Goal: Information Seeking & Learning: Learn about a topic

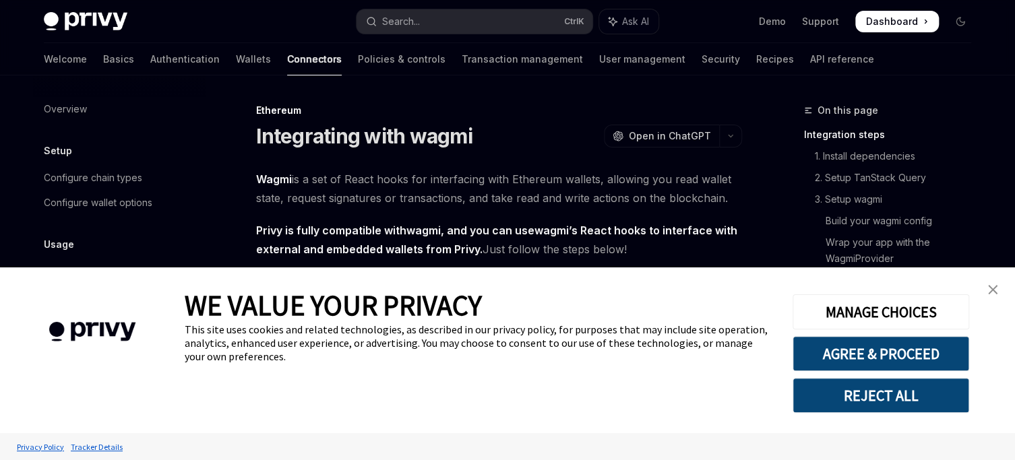
type textarea "*"
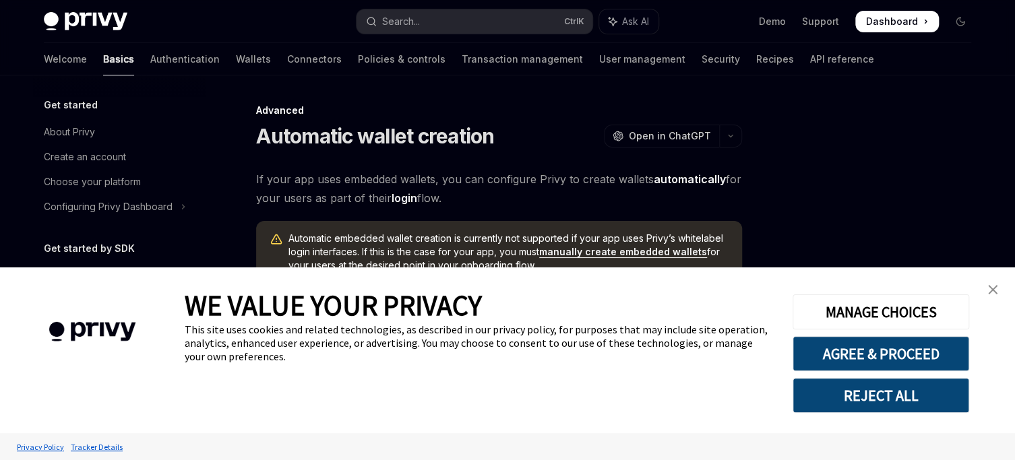
scroll to position [248, 0]
type textarea "*"
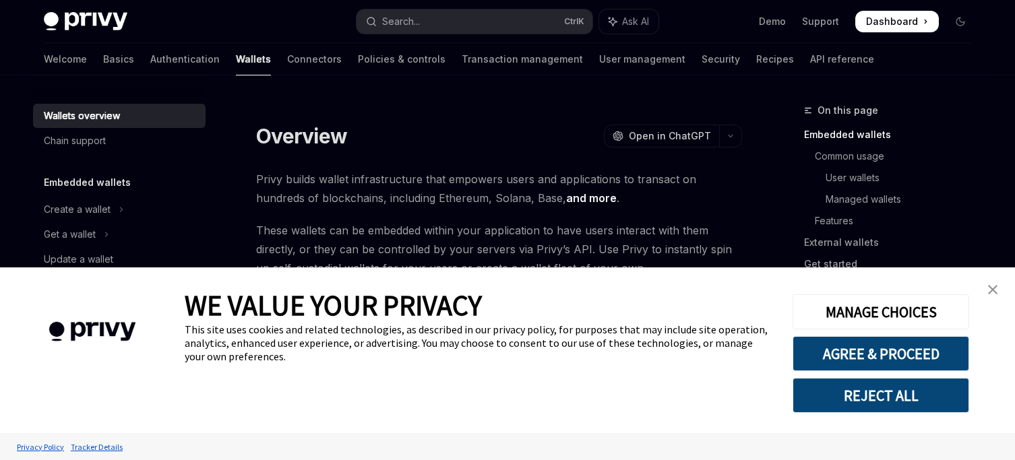
type textarea "*"
